Goal: Transaction & Acquisition: Purchase product/service

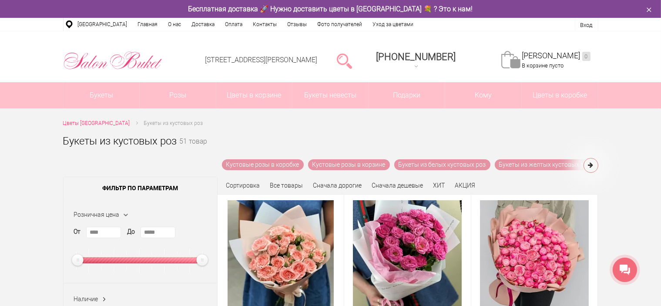
click at [592, 167] on icon at bounding box center [590, 165] width 5 height 6
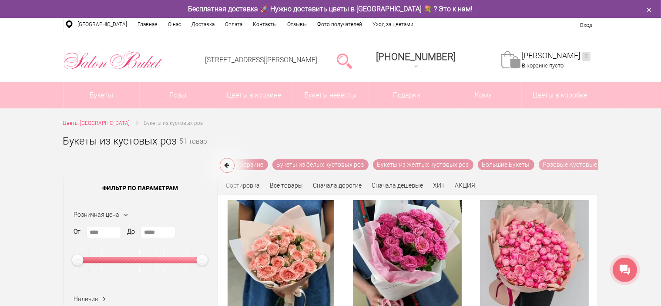
click at [569, 167] on link "Розовые Кустовые" at bounding box center [570, 164] width 63 height 11
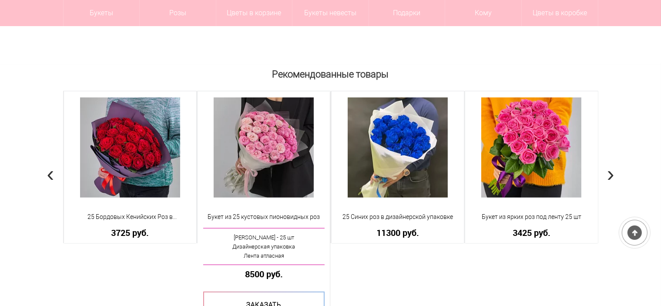
scroll to position [696, 0]
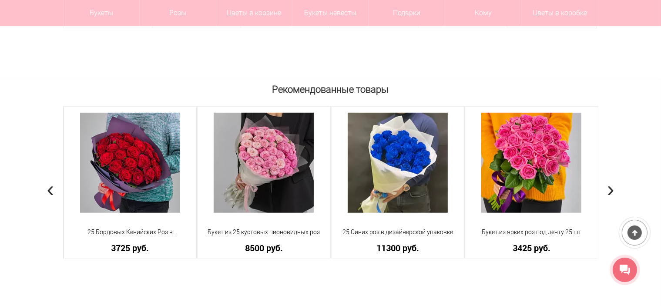
click at [610, 189] on span "›" at bounding box center [610, 189] width 7 height 25
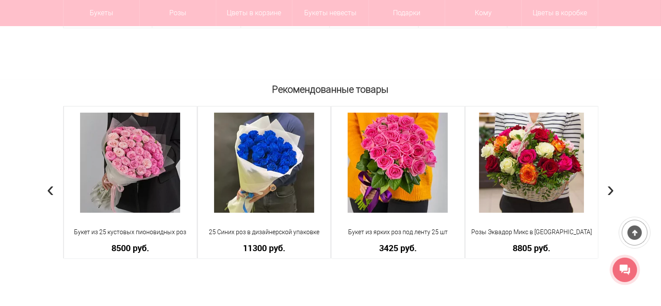
click at [610, 189] on span "›" at bounding box center [610, 189] width 7 height 25
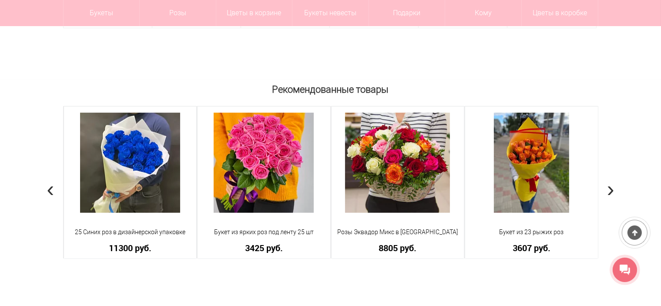
click at [610, 189] on span "›" at bounding box center [610, 189] width 7 height 25
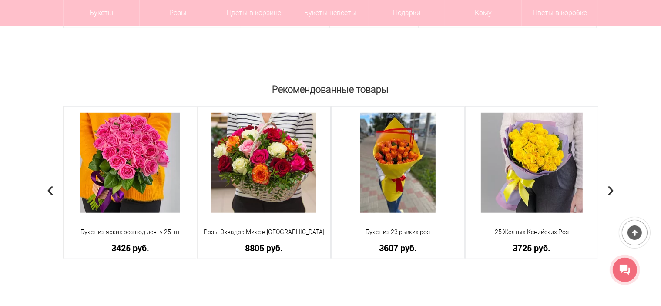
click at [610, 189] on span "›" at bounding box center [610, 189] width 7 height 25
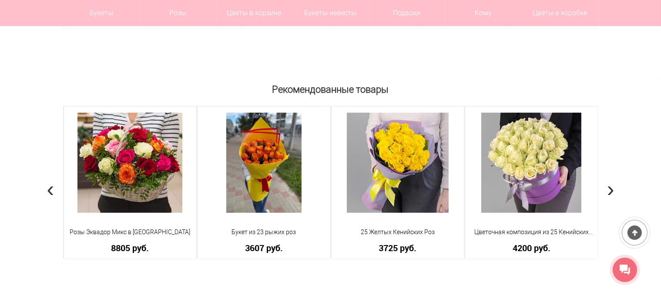
click at [610, 189] on span "›" at bounding box center [610, 189] width 7 height 25
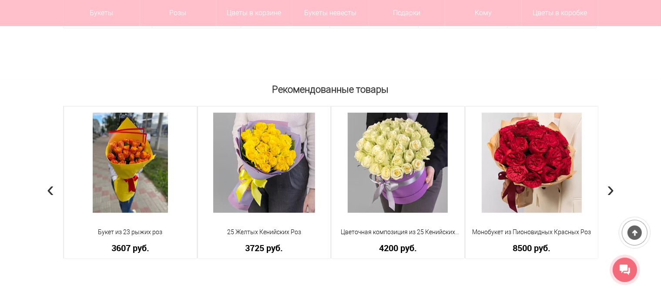
click at [610, 189] on span "›" at bounding box center [610, 189] width 7 height 25
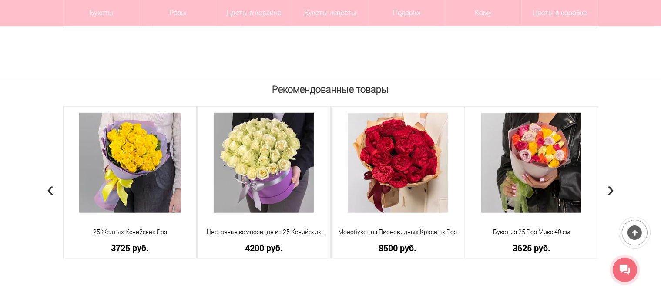
click at [610, 189] on span "›" at bounding box center [610, 189] width 7 height 25
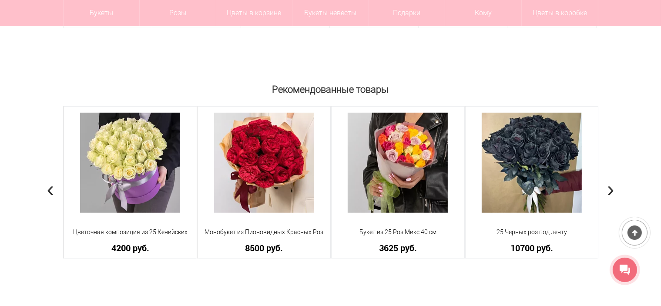
click at [610, 189] on span "›" at bounding box center [610, 189] width 7 height 25
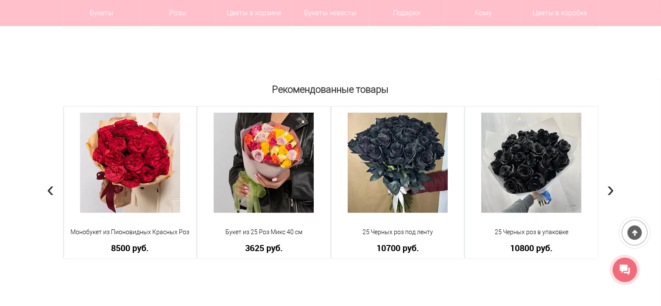
click at [610, 189] on span "›" at bounding box center [610, 189] width 7 height 25
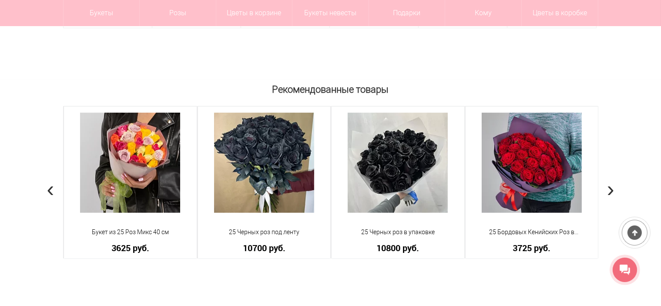
click at [610, 189] on span "›" at bounding box center [610, 189] width 7 height 25
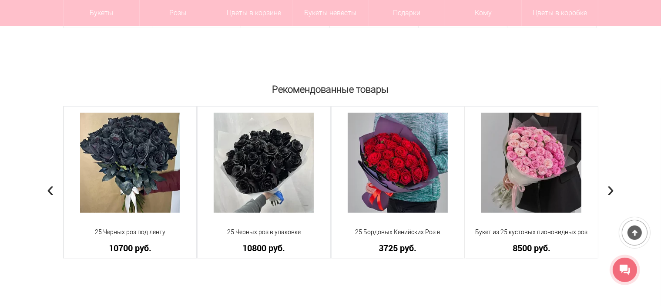
click at [610, 189] on span "›" at bounding box center [610, 189] width 7 height 25
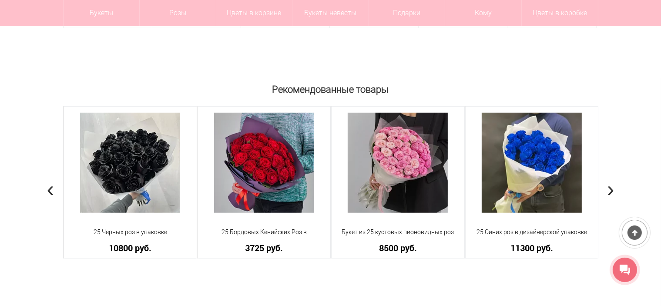
click at [610, 189] on span "›" at bounding box center [610, 189] width 7 height 25
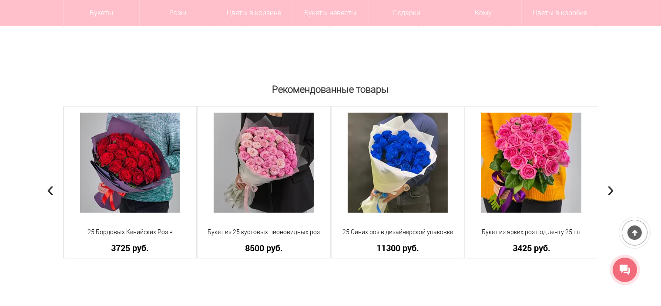
click at [610, 189] on span "›" at bounding box center [610, 189] width 7 height 25
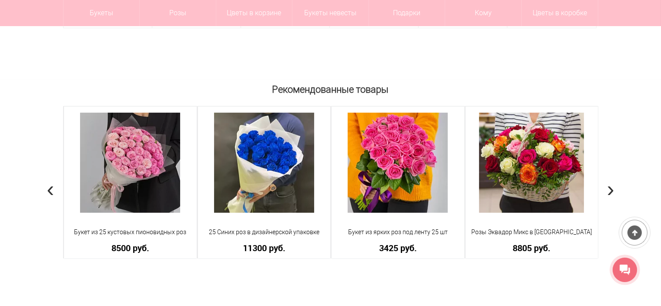
click at [610, 189] on span "›" at bounding box center [610, 189] width 7 height 25
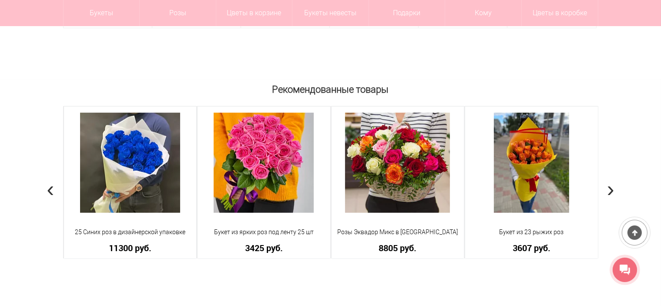
click at [610, 189] on span "›" at bounding box center [610, 189] width 7 height 25
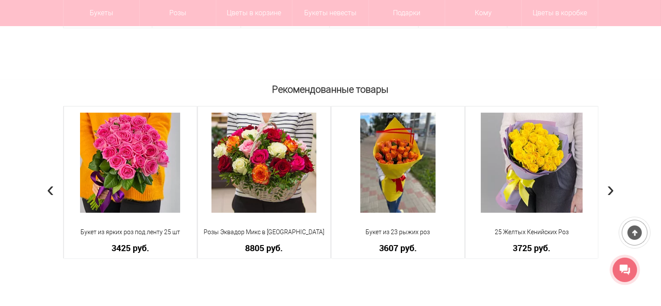
click at [610, 189] on span "›" at bounding box center [610, 189] width 7 height 25
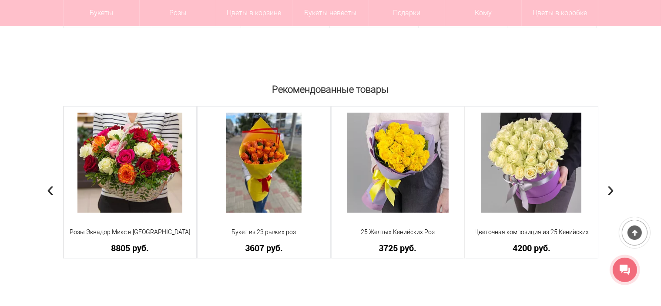
click at [610, 189] on span "›" at bounding box center [610, 189] width 7 height 25
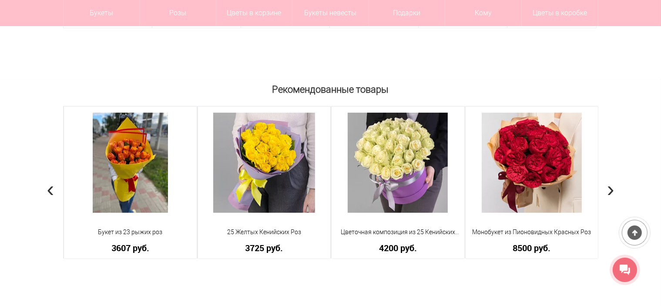
click at [610, 189] on span "›" at bounding box center [610, 189] width 7 height 25
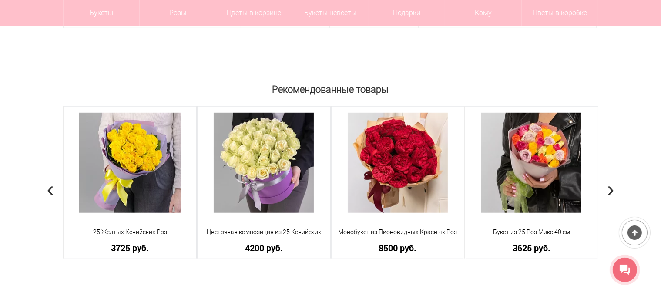
click at [610, 189] on span "›" at bounding box center [610, 189] width 7 height 25
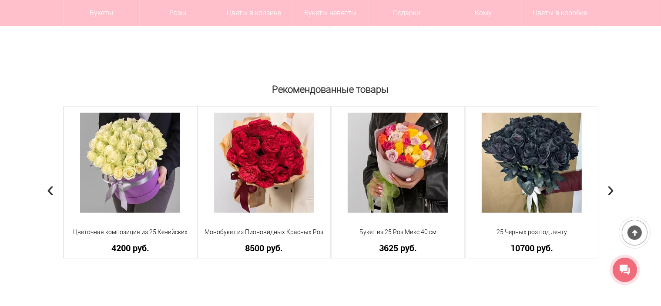
click at [610, 189] on span "›" at bounding box center [610, 189] width 7 height 25
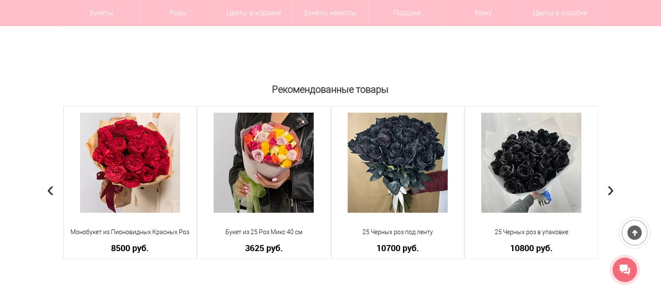
click at [610, 189] on span "›" at bounding box center [610, 189] width 7 height 25
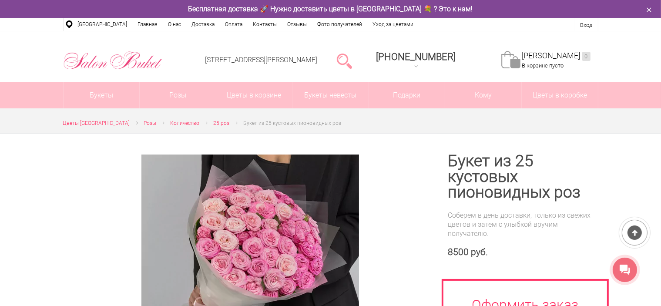
scroll to position [0, 0]
